Goal: Task Accomplishment & Management: Manage account settings

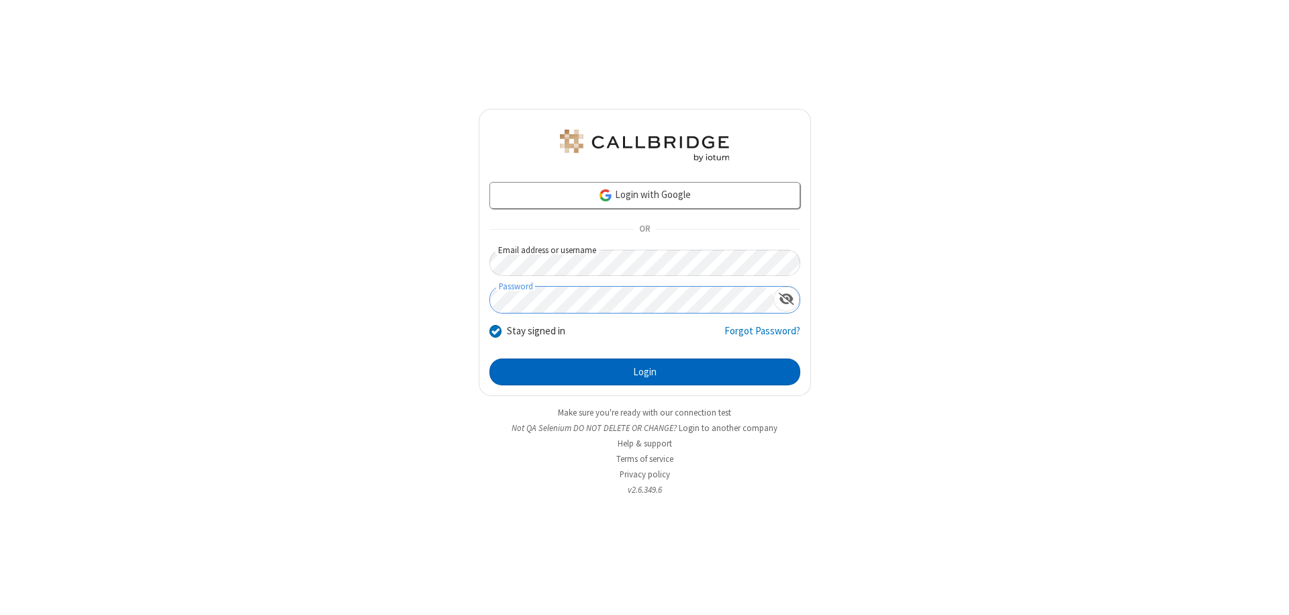
click at [645, 372] on button "Login" at bounding box center [645, 372] width 311 height 27
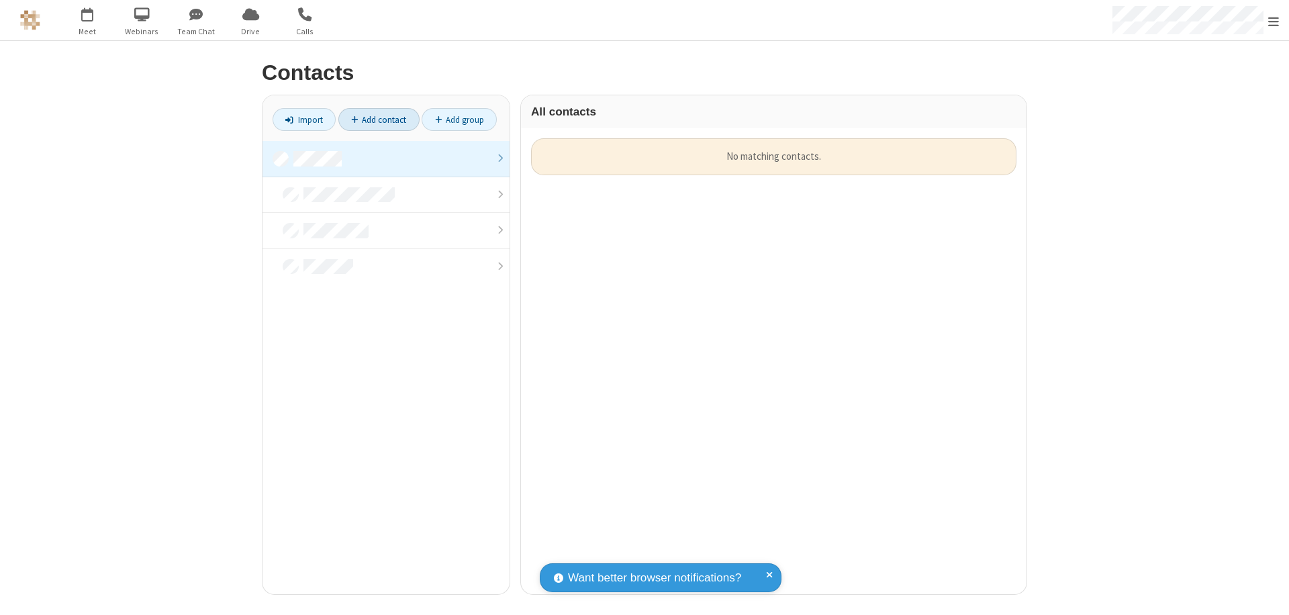
click at [379, 120] on link "Add contact" at bounding box center [378, 119] width 81 height 23
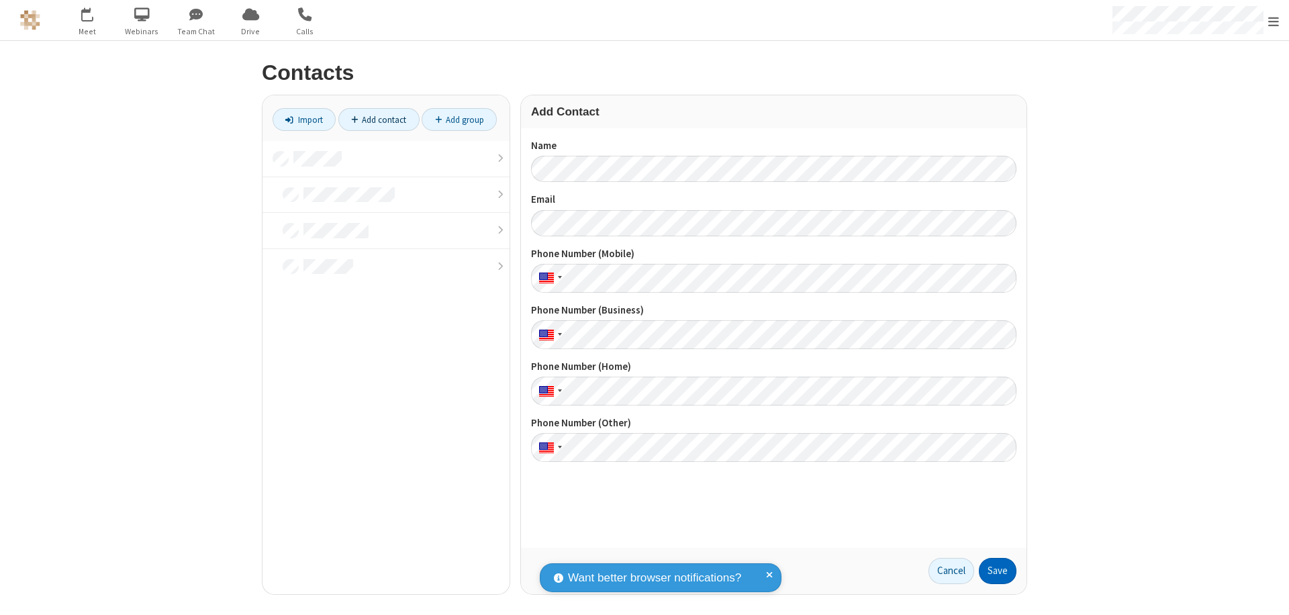
click at [998, 571] on button "Save" at bounding box center [998, 571] width 38 height 27
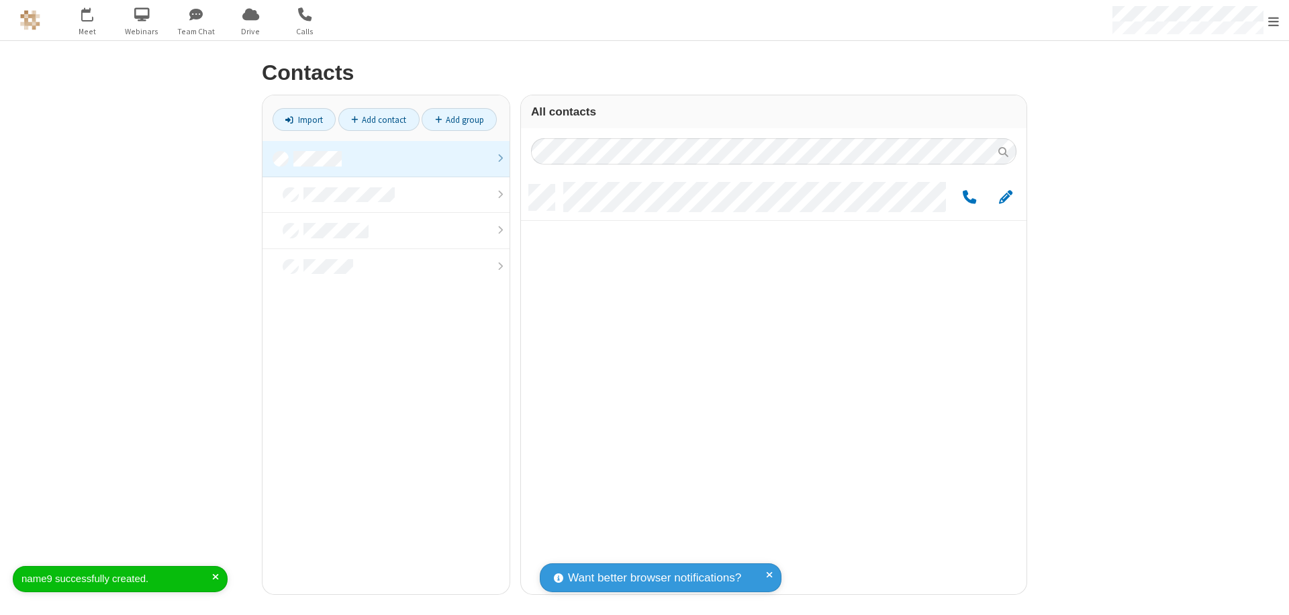
scroll to position [410, 496]
click at [379, 120] on link "Add contact" at bounding box center [378, 119] width 81 height 23
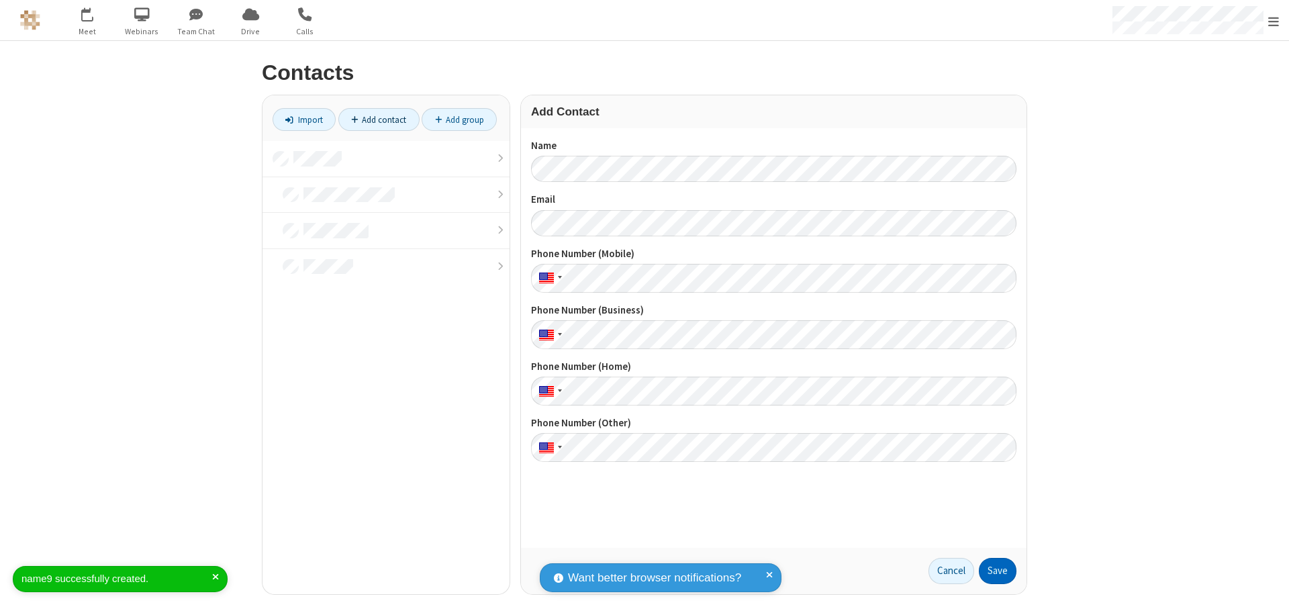
click at [998, 571] on button "Save" at bounding box center [998, 571] width 38 height 27
